Goal: Obtain resource: Obtain resource

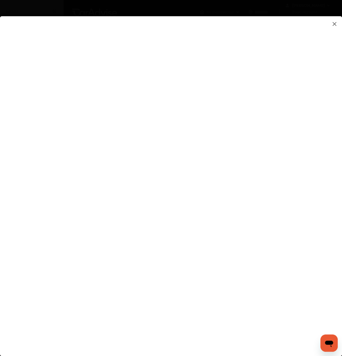
click at [253, 33] on flutter-view at bounding box center [171, 180] width 342 height 329
click at [233, 217] on flutter-view at bounding box center [171, 180] width 342 height 329
click at [241, 141] on flutter-view at bounding box center [171, 180] width 342 height 329
click at [238, 147] on flutter-view at bounding box center [171, 180] width 342 height 329
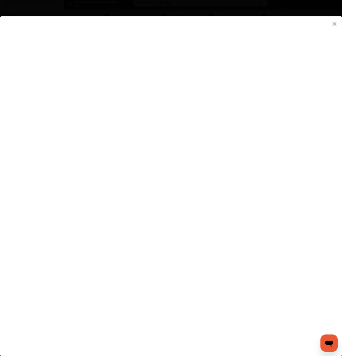
click at [235, 160] on flutter-view at bounding box center [171, 180] width 342 height 329
click at [301, 155] on flutter-view at bounding box center [171, 180] width 342 height 329
click at [230, 44] on flutter-view at bounding box center [171, 180] width 342 height 329
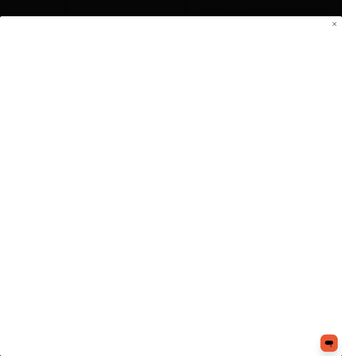
scroll to position [324, 0]
